Goal: Information Seeking & Learning: Learn about a topic

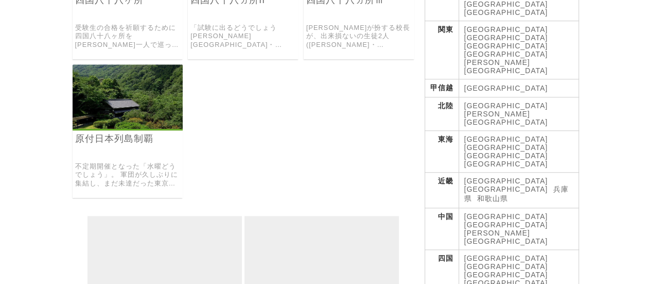
scroll to position [229, 0]
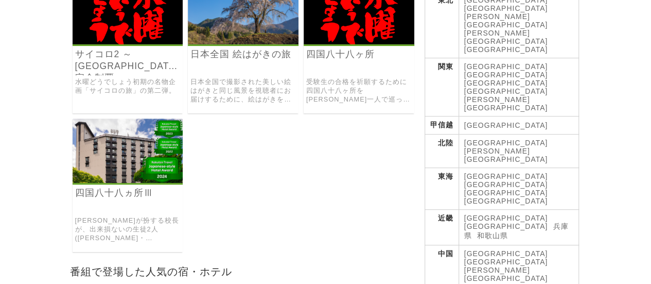
scroll to position [229, 0]
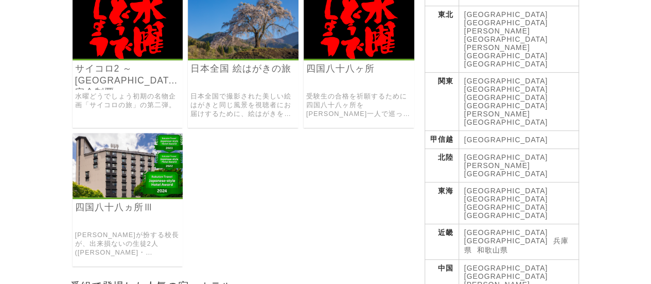
click at [326, 63] on link "四国八十八ヶ所" at bounding box center [359, 69] width 106 height 12
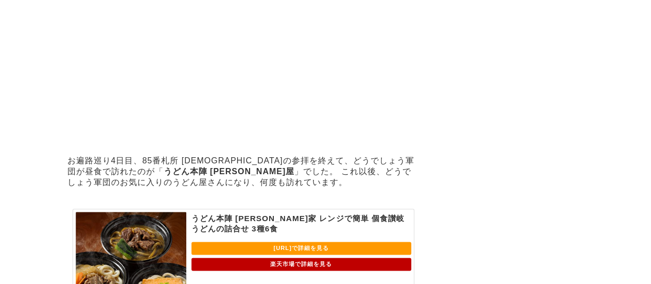
scroll to position [2523, 0]
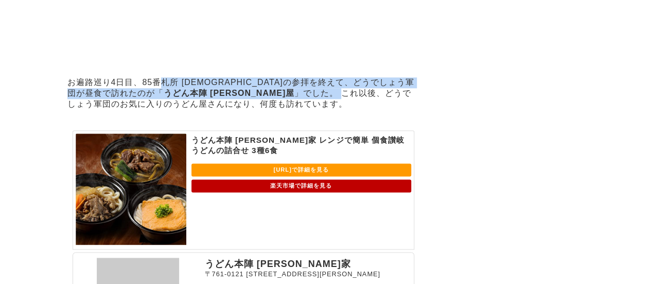
drag, startPoint x: 158, startPoint y: 120, endPoint x: 205, endPoint y: 131, distance: 48.6
click at [205, 112] on p "お遍路巡り4日目、85番札所 八栗寺の参拝を終えて、どうでしょう軍団が昼食で訪れたのが「 うどん本陣 山田屋 」でした。 これ以後、どうでしょう軍団のお気に入…" at bounding box center [243, 94] width 352 height 38
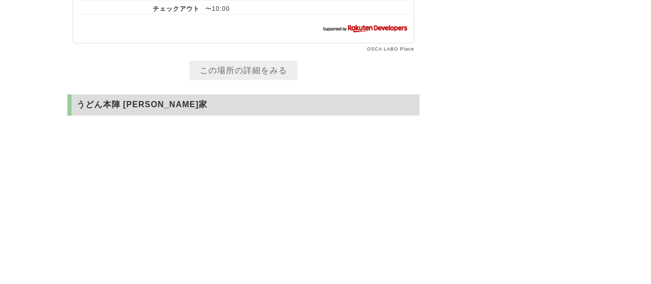
scroll to position [2576, 0]
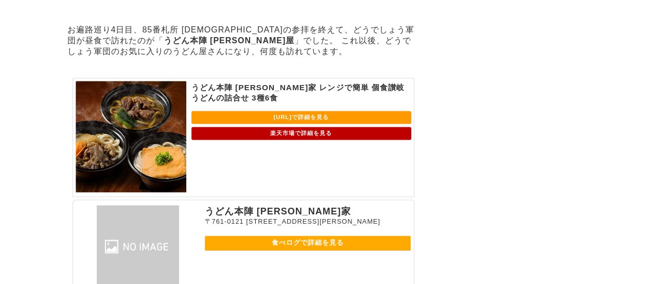
click at [410, 60] on p "お遍路巡り4日目、85番札所 八栗寺の参拝を終えて、どうでしょう軍団が昼食で訪れたのが「 うどん本陣 山田屋 」でした。 これ以後、どうでしょう軍団のお気に入…" at bounding box center [243, 41] width 352 height 38
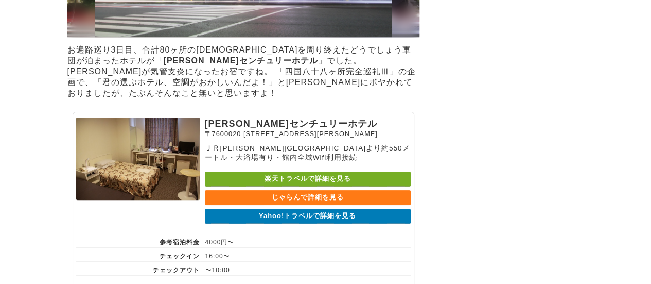
scroll to position [1906, 0]
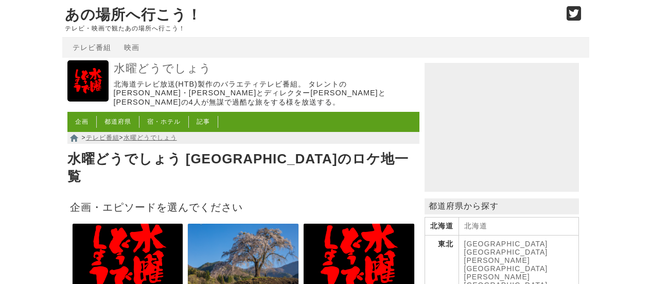
scroll to position [229, 0]
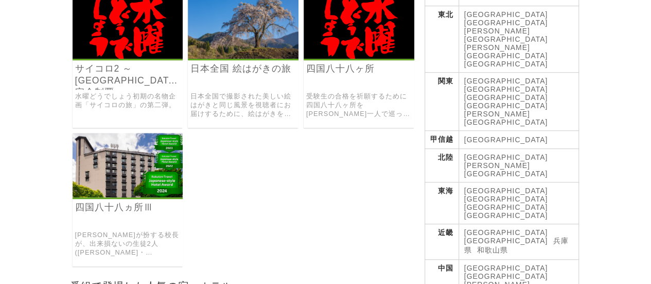
click at [141, 201] on link "四国八十八ヵ所Ⅲ" at bounding box center [128, 207] width 106 height 12
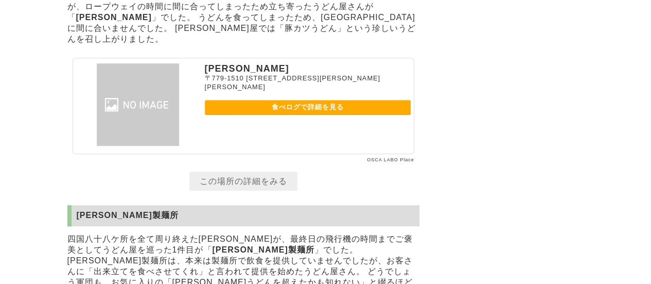
scroll to position [4119, 0]
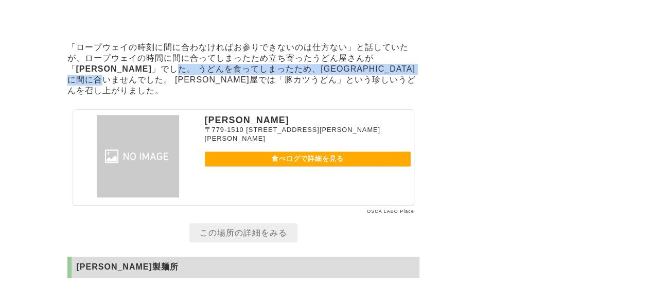
drag, startPoint x: 89, startPoint y: 117, endPoint x: 408, endPoint y: 117, distance: 319.8
click at [408, 99] on p "「ロープウェイの時刻に間に合わなければお参りできないのは仕方ない」と話していたが、ロープウェイの時間に間に合ってしまったため立ち寄ったうどん屋さんが「 志乃屋…" at bounding box center [243, 69] width 352 height 59
click at [146, 99] on p "「ロープウェイの時刻に間に合わなければお参りできないのは仕方ない」と話していたが、ロープウェイの時間に間に合ってしまったため立ち寄ったうどん屋さんが「 志乃屋…" at bounding box center [243, 69] width 352 height 59
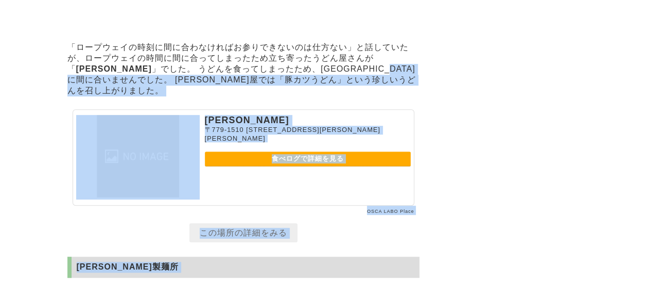
drag, startPoint x: 60, startPoint y: 96, endPoint x: 330, endPoint y: 115, distance: 270.5
click at [389, 99] on p "「ロープウェイの時刻に間に合わなければお参りできないのは仕方ない」と話していたが、ロープウェイの時間に間に合ってしまったため立ち寄ったうどん屋さんが「 志乃屋…" at bounding box center [243, 69] width 352 height 59
click at [268, 126] on p "志乃屋" at bounding box center [308, 120] width 206 height 11
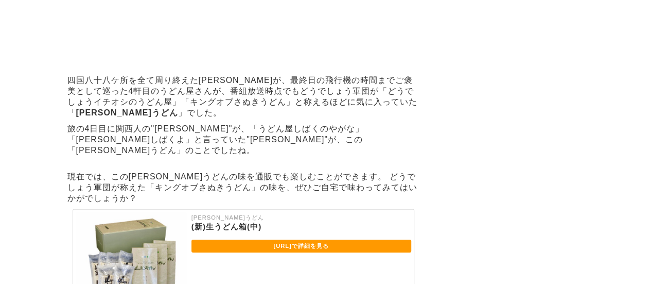
scroll to position [5407, 0]
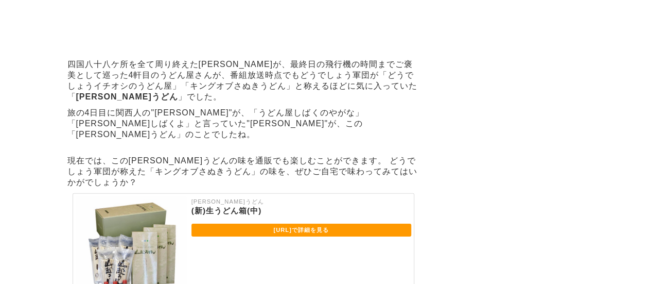
click at [213, 143] on p "旅の4日目に関西人の"太陽さん"が、「うどん屋しばくのやがな」「山越しばくよ」と言っていた"山越"が、この「山越うどん」のことでしたね。" at bounding box center [243, 124] width 352 height 38
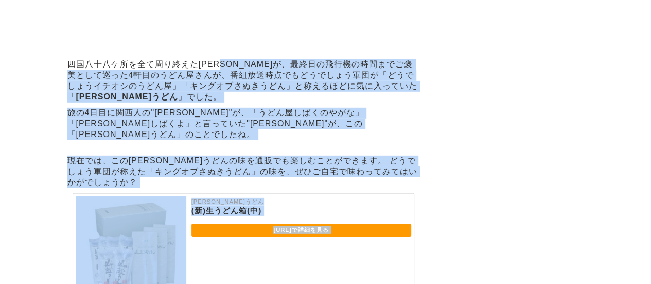
drag, startPoint x: 231, startPoint y: 132, endPoint x: 123, endPoint y: 176, distance: 116.7
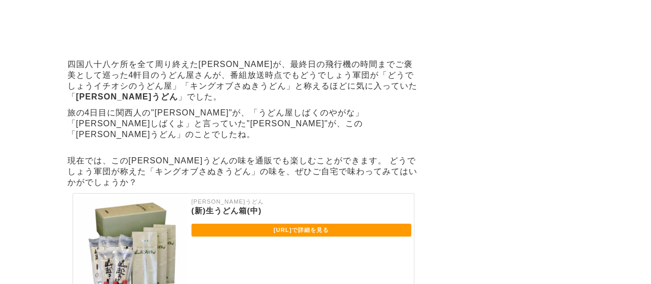
click at [178, 101] on strong "山越うどん" at bounding box center [127, 96] width 102 height 9
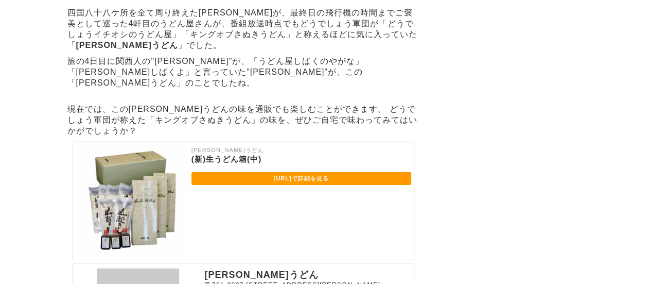
scroll to position [5510, 0]
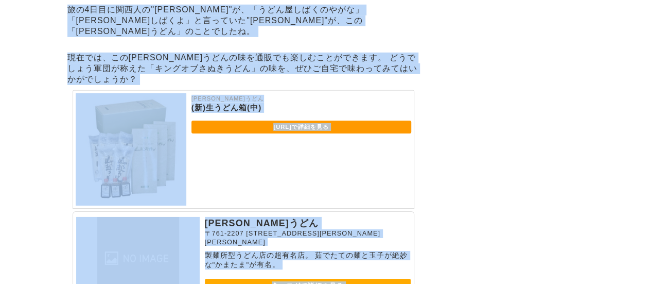
drag, startPoint x: 365, startPoint y: 53, endPoint x: 454, endPoint y: 42, distance: 89.7
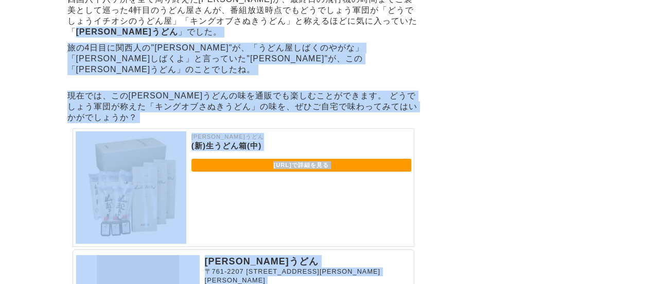
scroll to position [5561, 0]
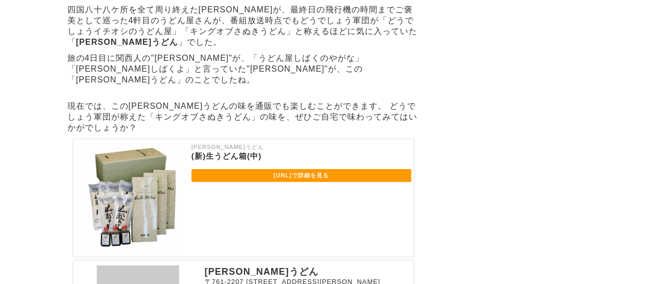
scroll to position [5458, 0]
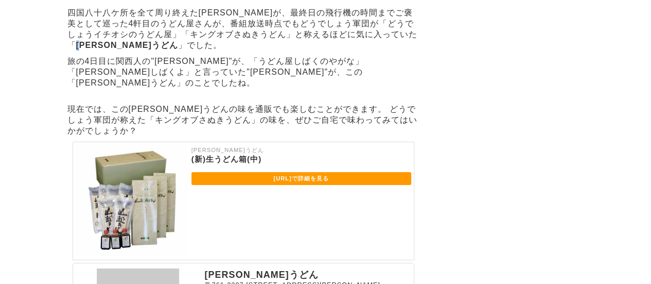
click at [178, 49] on strong "山越うどん" at bounding box center [127, 45] width 102 height 9
drag, startPoint x: 365, startPoint y: 102, endPoint x: 408, endPoint y: 103, distance: 42.8
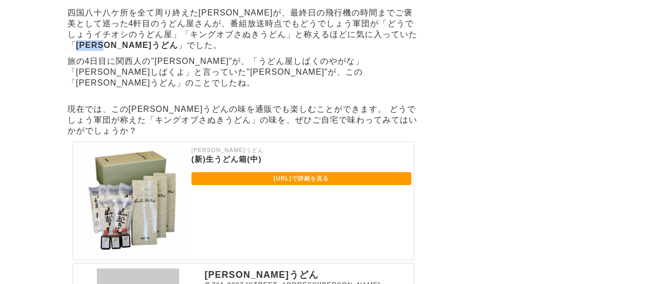
click at [178, 49] on strong "山越うどん" at bounding box center [127, 45] width 102 height 9
copy strong "山越うどん"
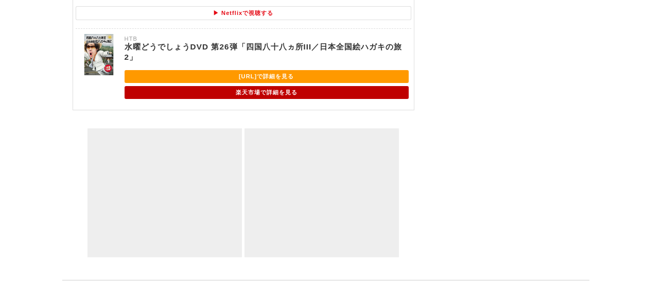
scroll to position [6013, 0]
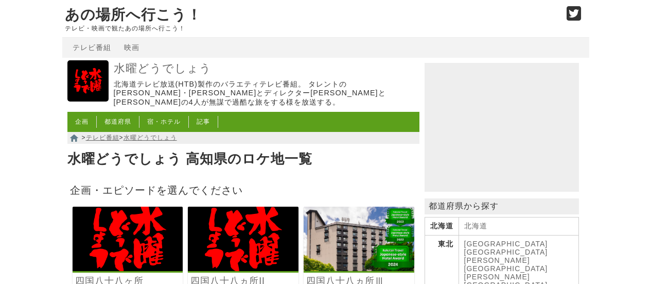
scroll to position [229, 0]
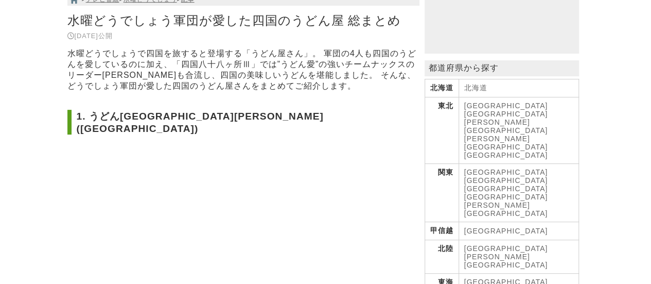
scroll to position [208, 0]
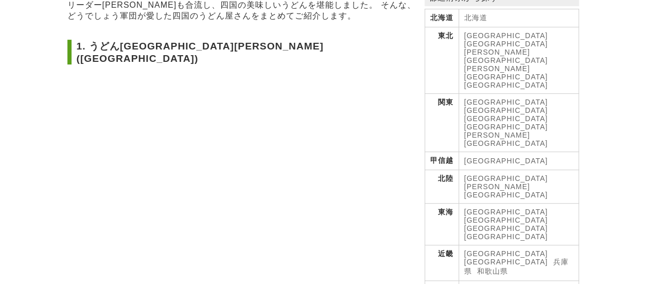
click at [517, 139] on link "[GEOGRAPHIC_DATA]" at bounding box center [506, 143] width 84 height 8
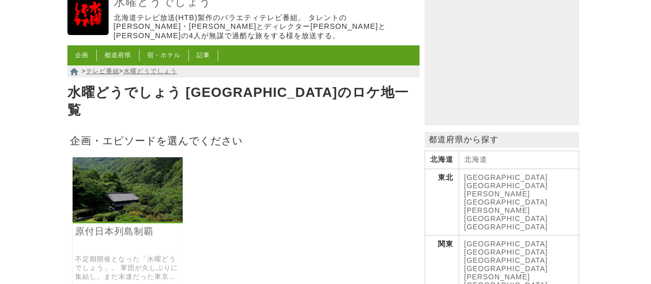
scroll to position [103, 0]
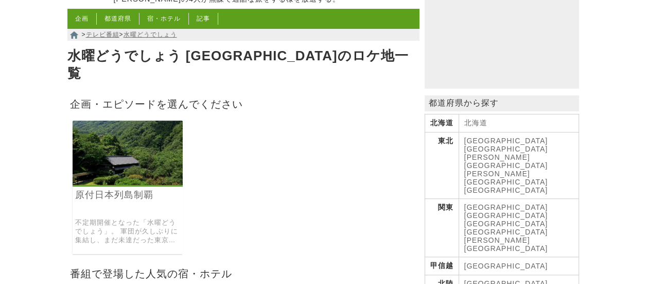
click at [130, 156] on img at bounding box center [128, 152] width 111 height 64
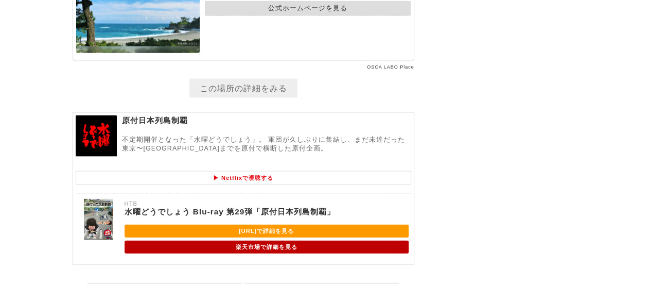
scroll to position [5046, 0]
